Goal: Find specific page/section: Find specific page/section

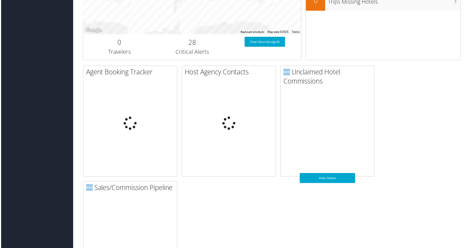
scroll to position [277, 0]
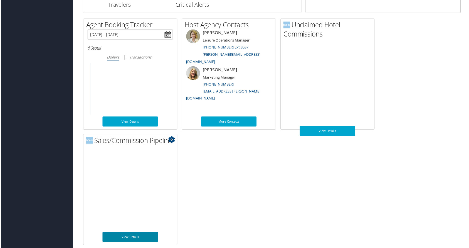
click at [143, 237] on link "View Details" at bounding box center [130, 238] width 56 height 10
